Goal: Find contact information: Find contact information

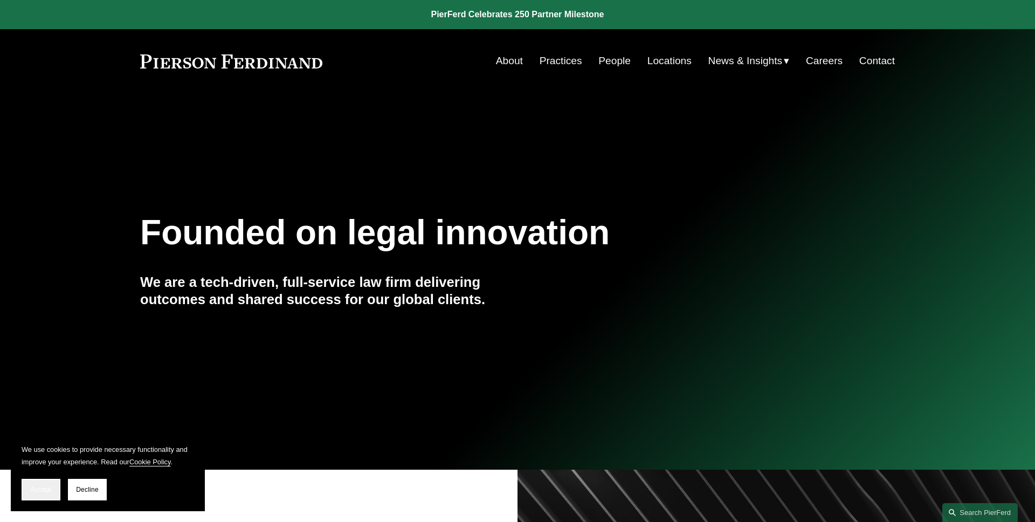
click at [50, 484] on button "Accept" at bounding box center [41, 490] width 39 height 22
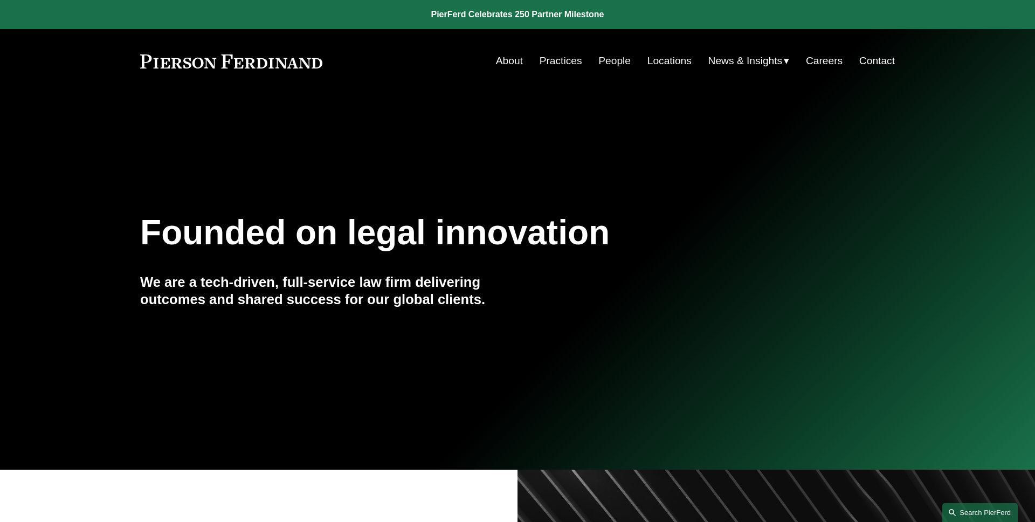
click at [972, 513] on link "Search this site" at bounding box center [979, 512] width 75 height 19
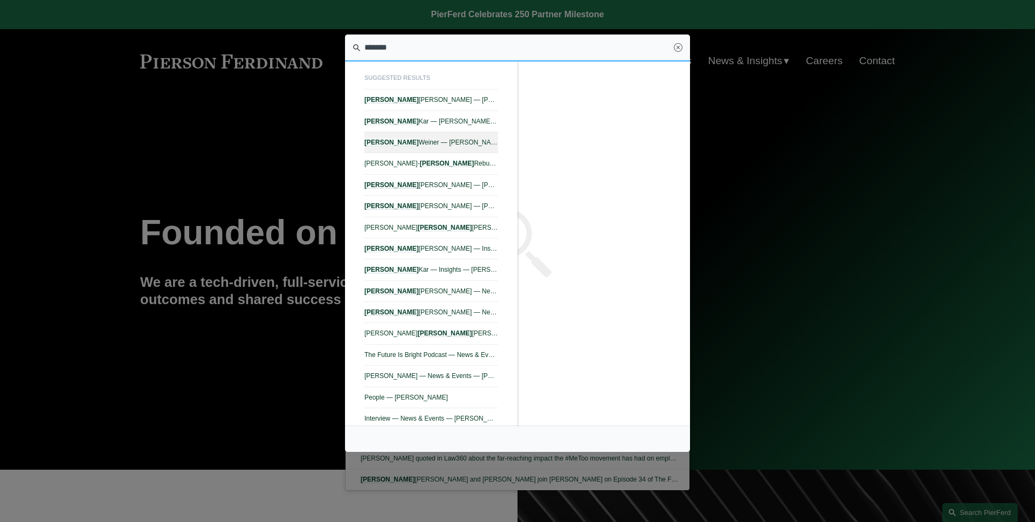
click at [470, 148] on link "Michael Weiner — Pierson Ferdinand LLP" at bounding box center [431, 142] width 134 height 21
type input "*******"
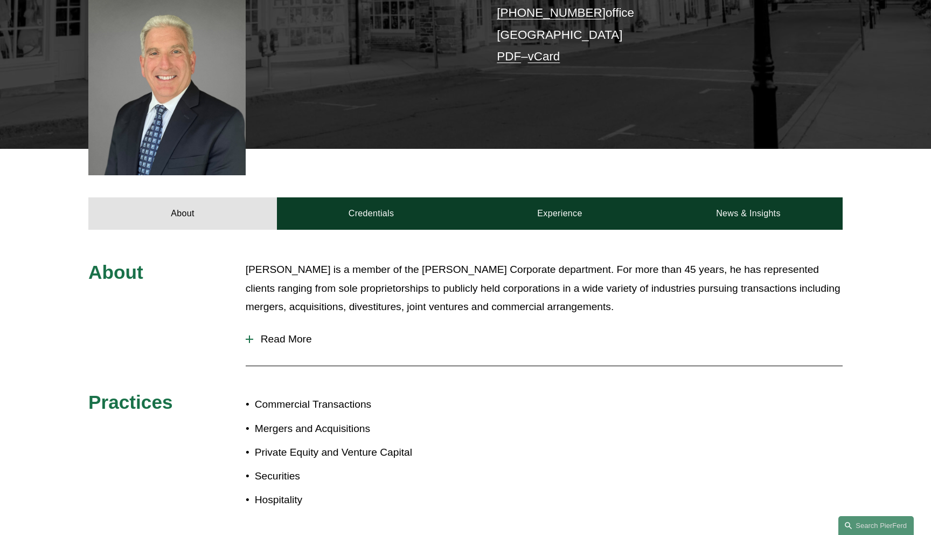
scroll to position [301, 0]
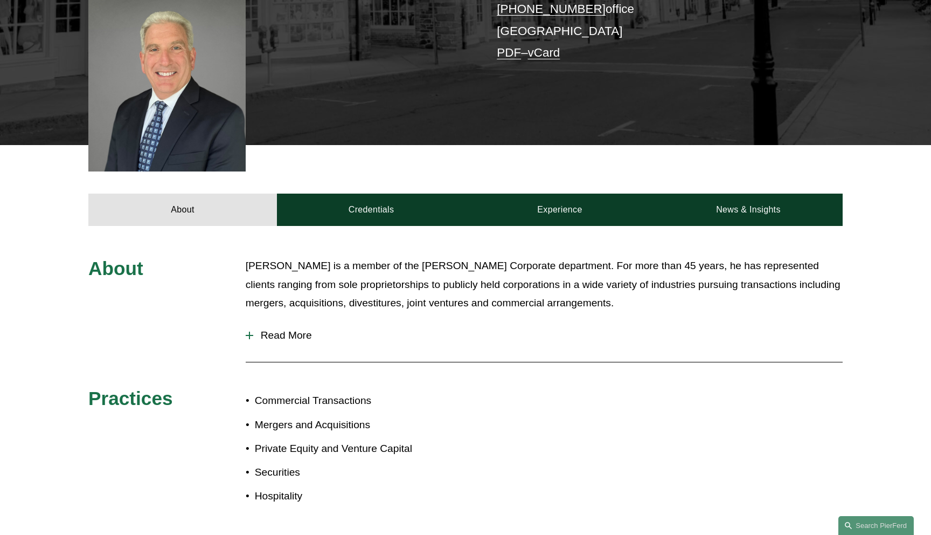
click at [278, 329] on span "Read More" at bounding box center [548, 335] width 590 height 12
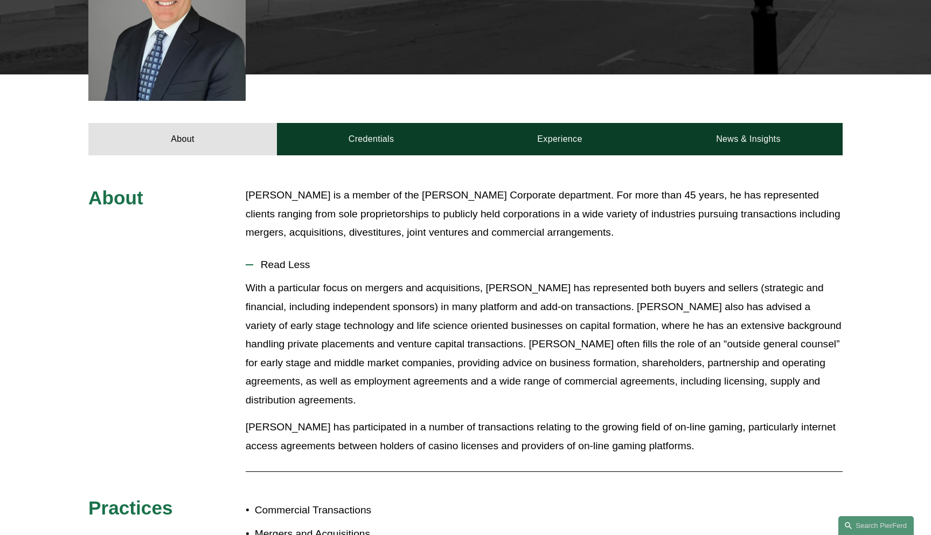
scroll to position [382, 0]
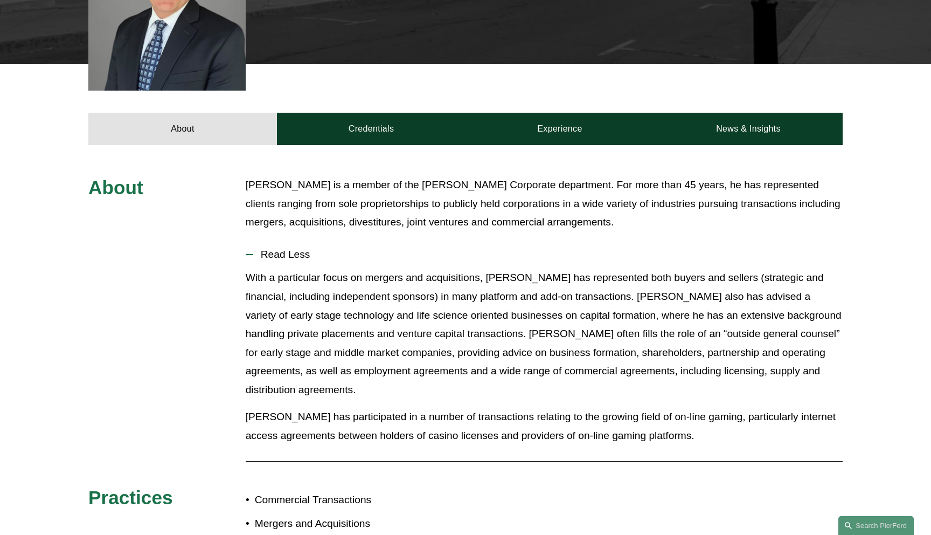
click at [179, 252] on div "About [PERSON_NAME] is a member of the [PERSON_NAME] Corporate department. For …" at bounding box center [465, 395] width 931 height 439
click at [306, 251] on button "Read Less" at bounding box center [544, 254] width 597 height 28
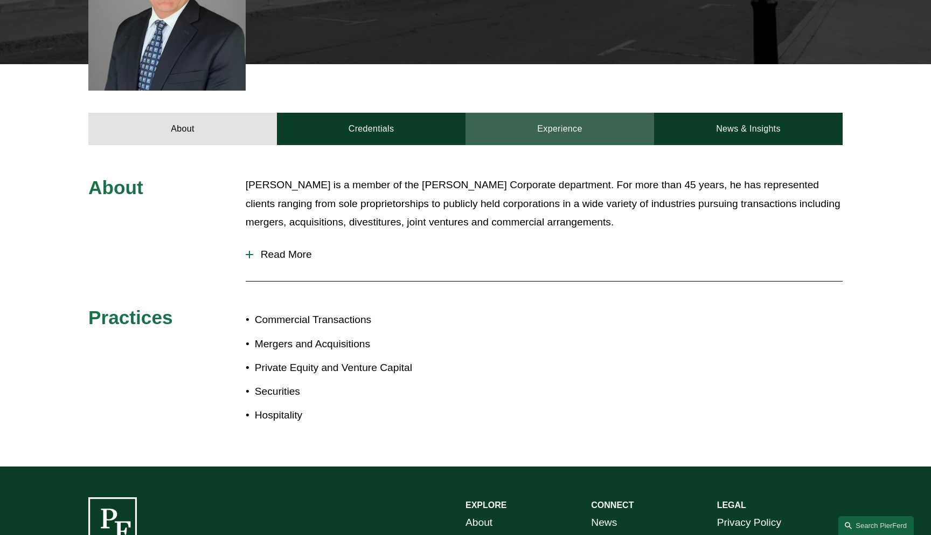
click at [595, 113] on link "Experience" at bounding box center [560, 129] width 189 height 32
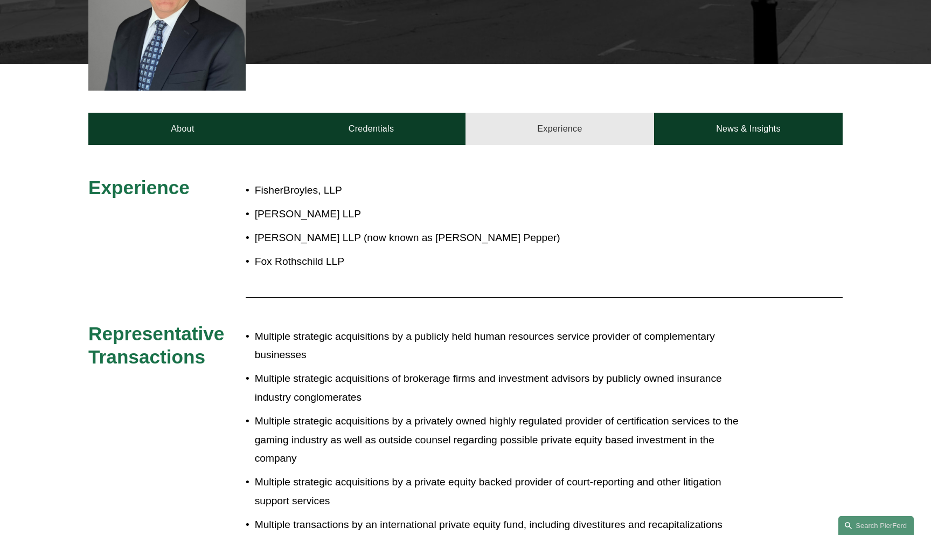
click at [588, 113] on link "Experience" at bounding box center [560, 129] width 189 height 32
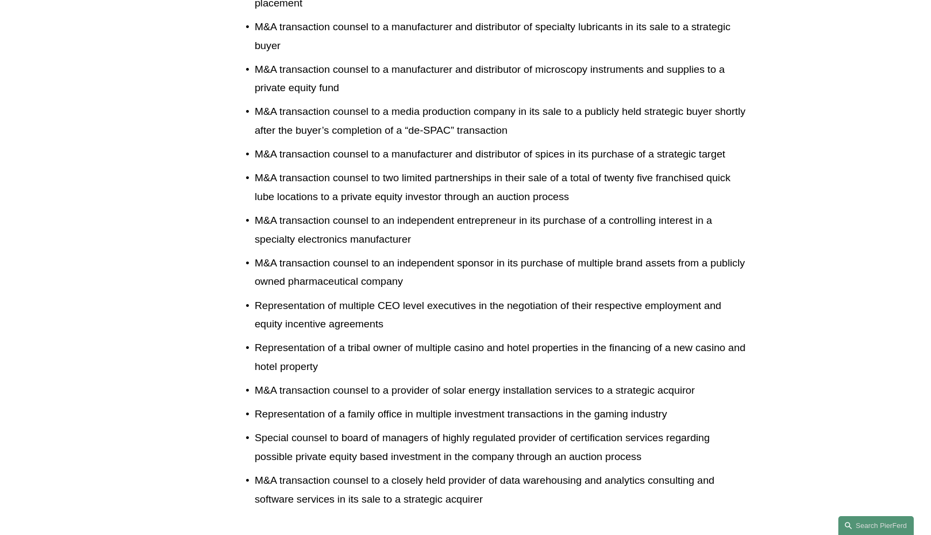
scroll to position [1451, 0]
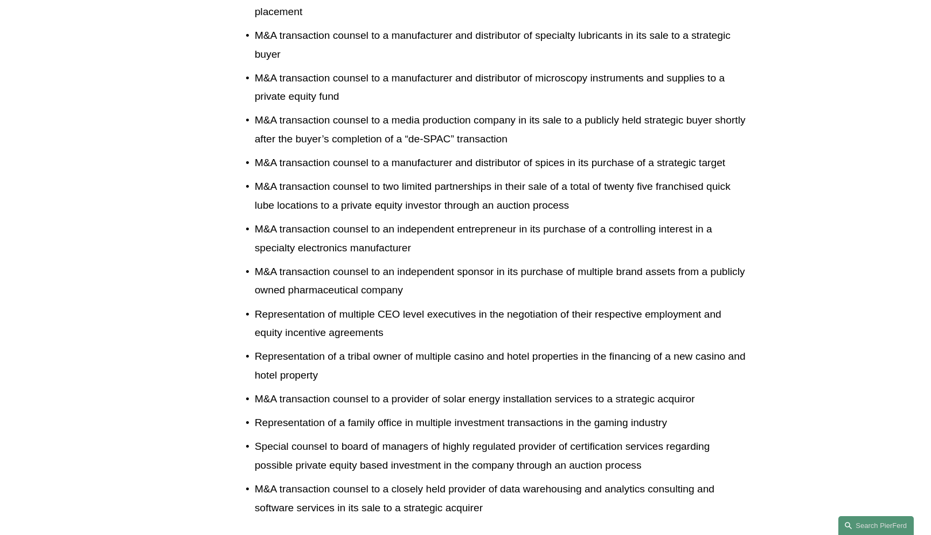
click at [556, 220] on p "M&A transaction counsel to an independent entrepreneur in its purchase of a con…" at bounding box center [502, 238] width 494 height 37
